Goal: Navigation & Orientation: Go to known website

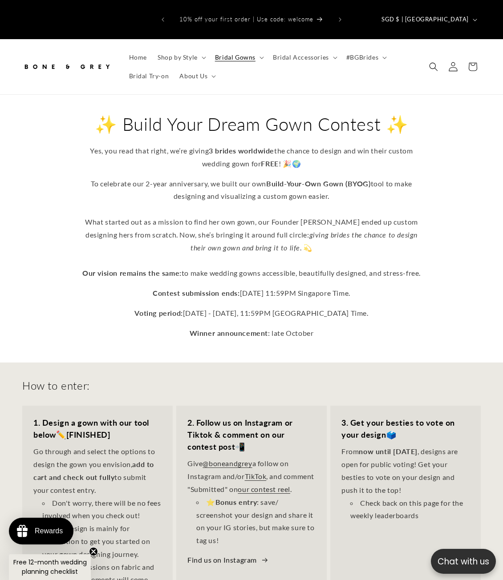
click at [459, 57] on link "Log in" at bounding box center [453, 67] width 20 height 20
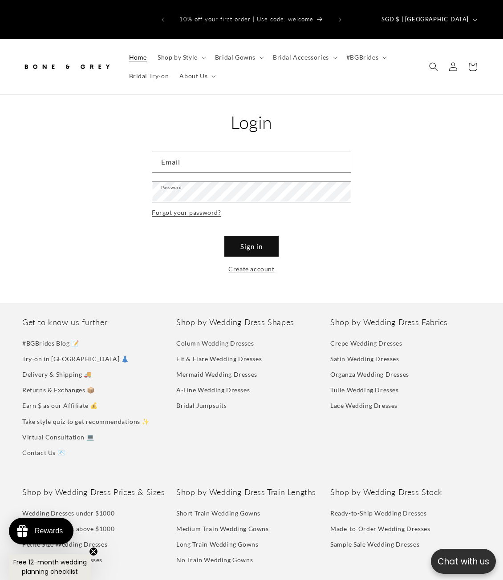
click at [150, 48] on link "Home" at bounding box center [138, 57] width 28 height 19
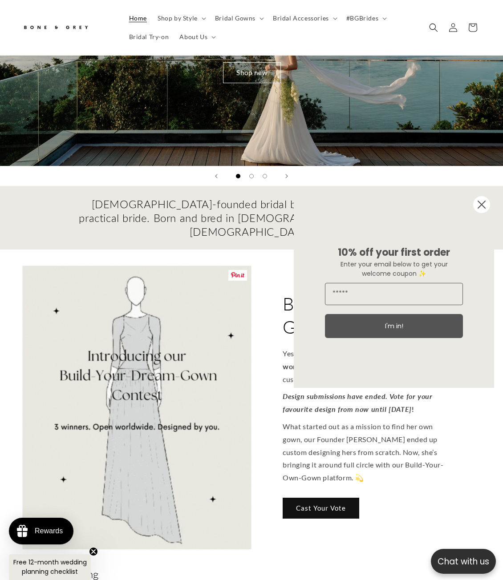
scroll to position [0, 161]
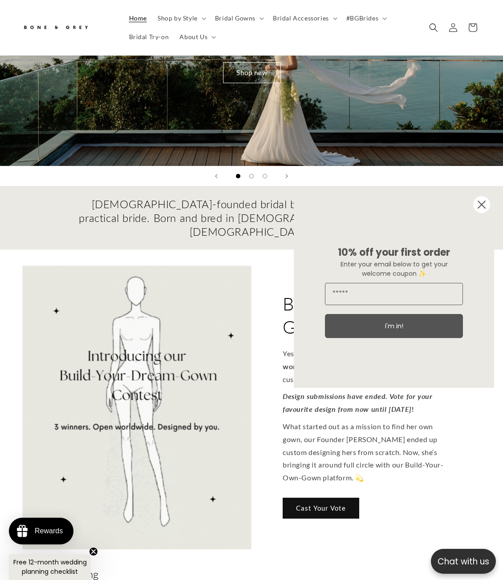
click at [487, 209] on circle "Close dialog" at bounding box center [481, 204] width 17 height 17
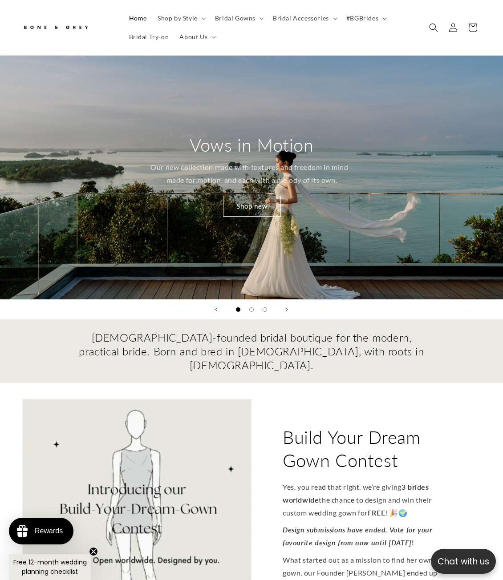
scroll to position [0, 0]
